Goal: Task Accomplishment & Management: Complete application form

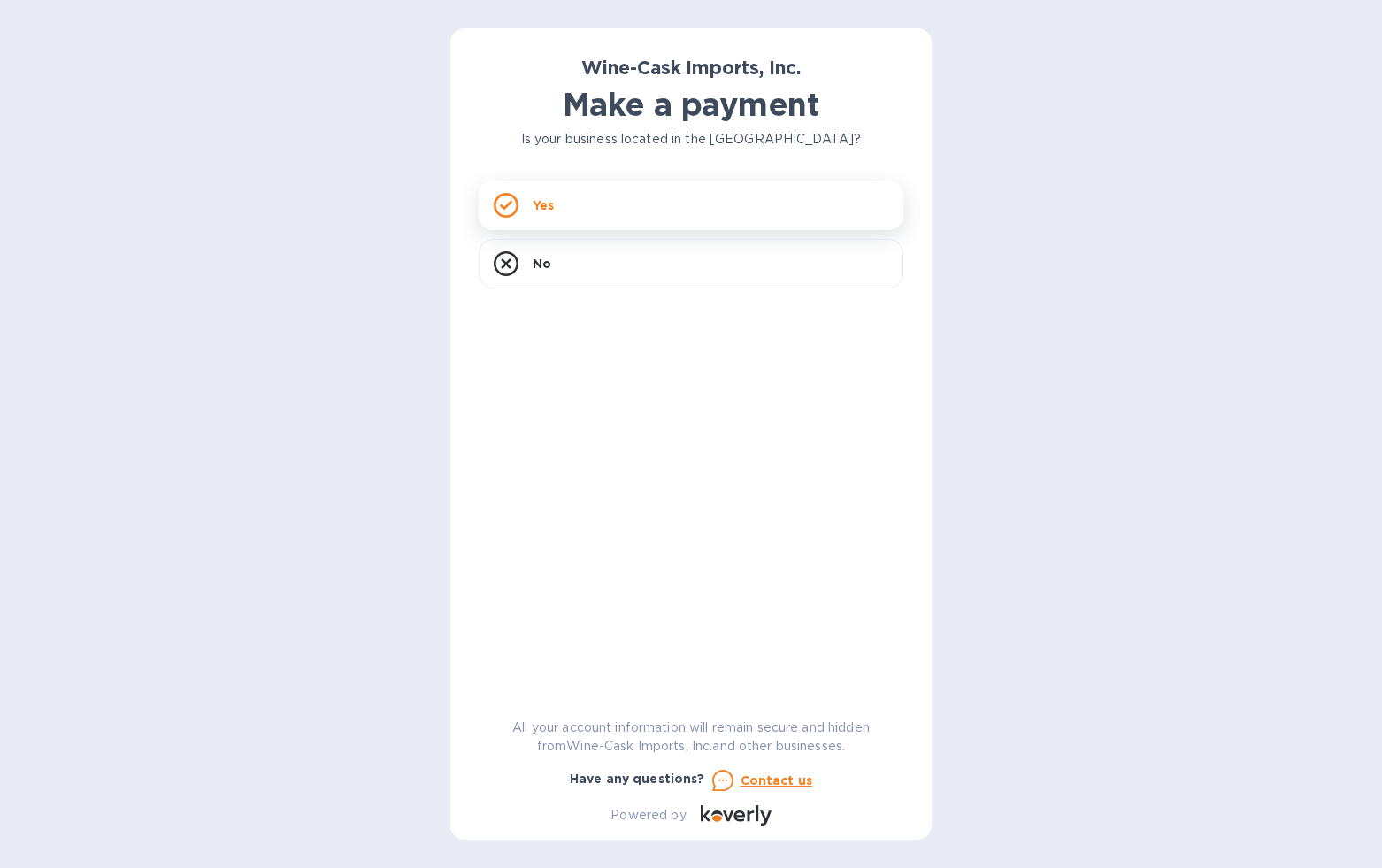
click at [699, 214] on div "Yes" at bounding box center [691, 205] width 425 height 49
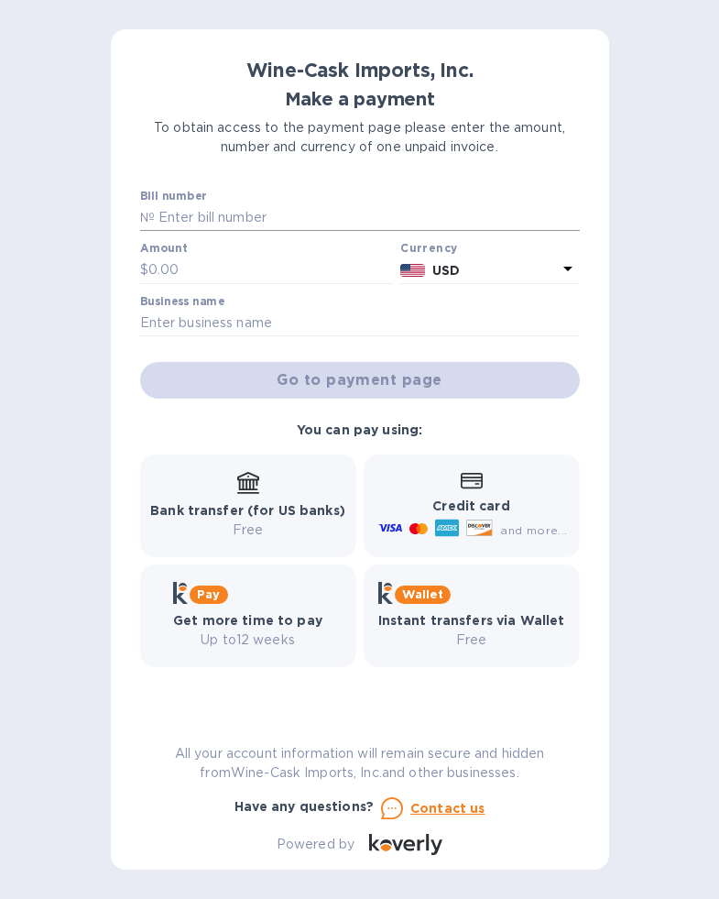
click at [251, 221] on input "text" at bounding box center [367, 217] width 425 height 27
type input "35104"
click at [167, 273] on input "text" at bounding box center [271, 270] width 246 height 27
type input "812.00"
click at [192, 336] on div at bounding box center [360, 338] width 440 height 4
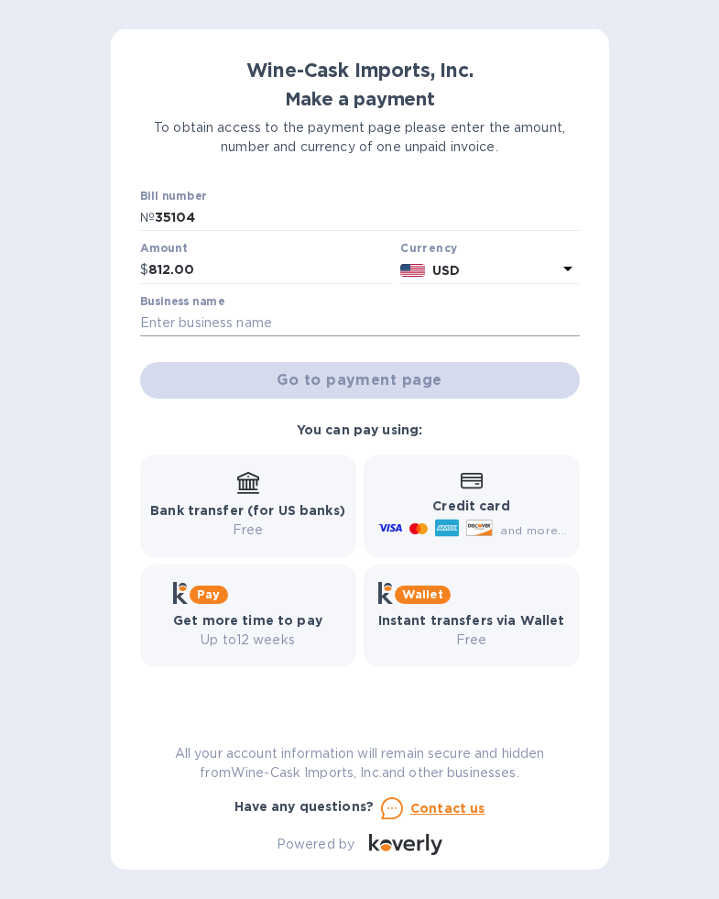
click at [192, 329] on input "text" at bounding box center [360, 323] width 440 height 27
type input "[DATE] Never Knows, Inc"
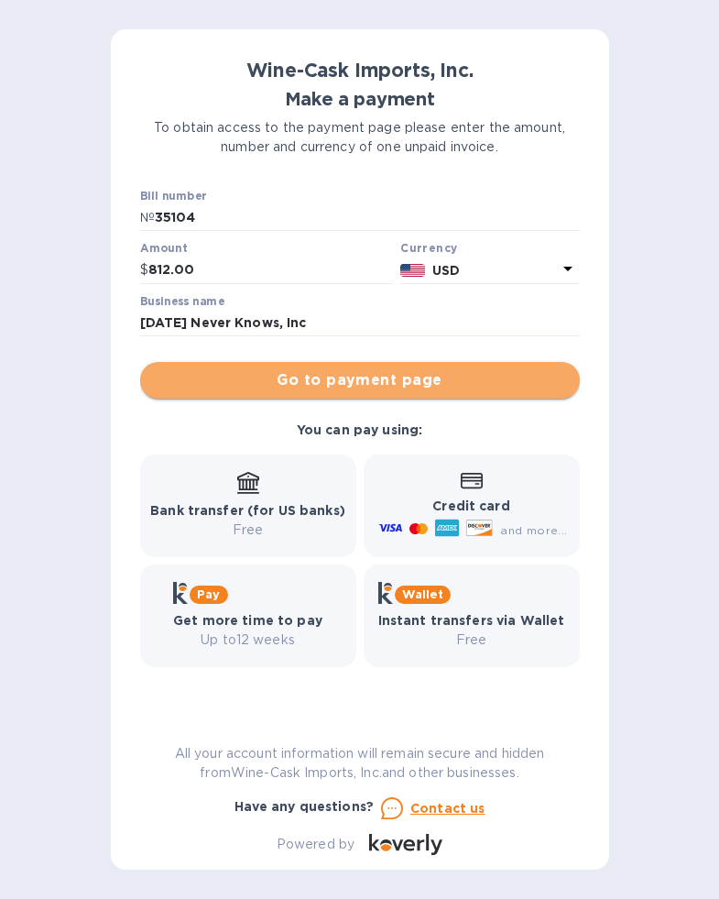
click at [282, 381] on span "Go to payment page" at bounding box center [360, 380] width 411 height 22
